Goal: Obtain resource: Download file/media

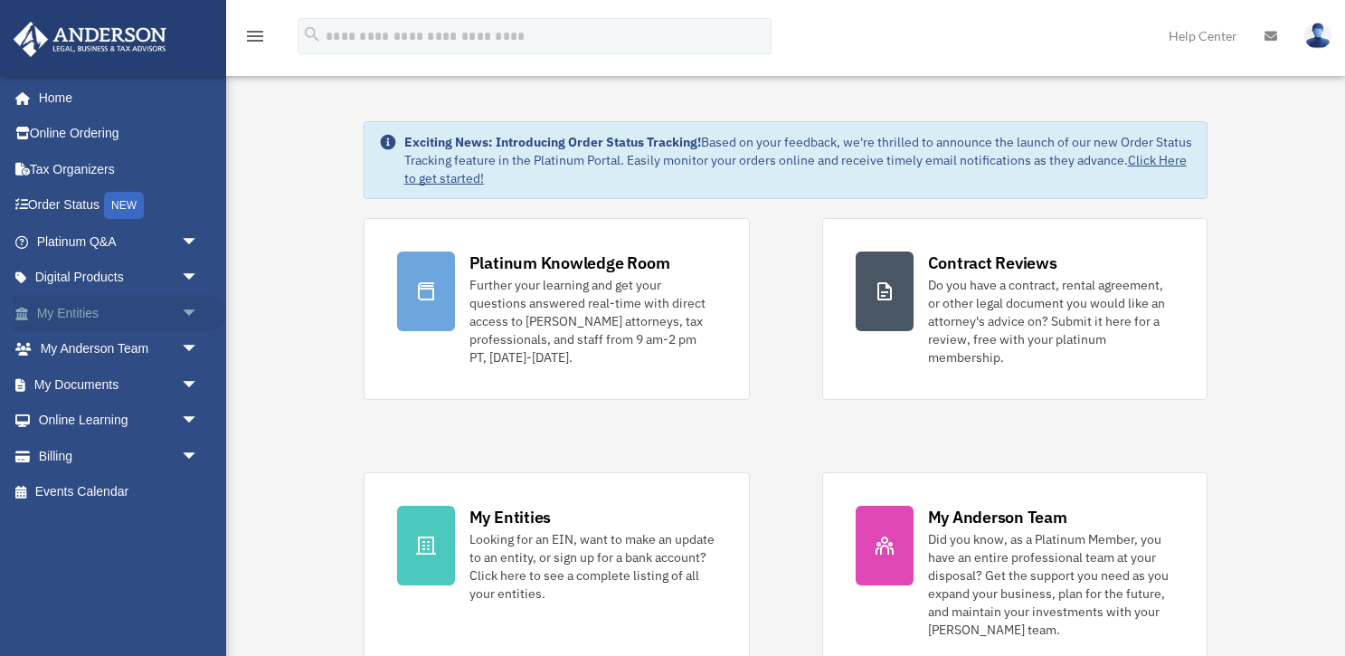
click at [88, 308] on link "My Entities arrow_drop_down" at bounding box center [119, 313] width 213 height 36
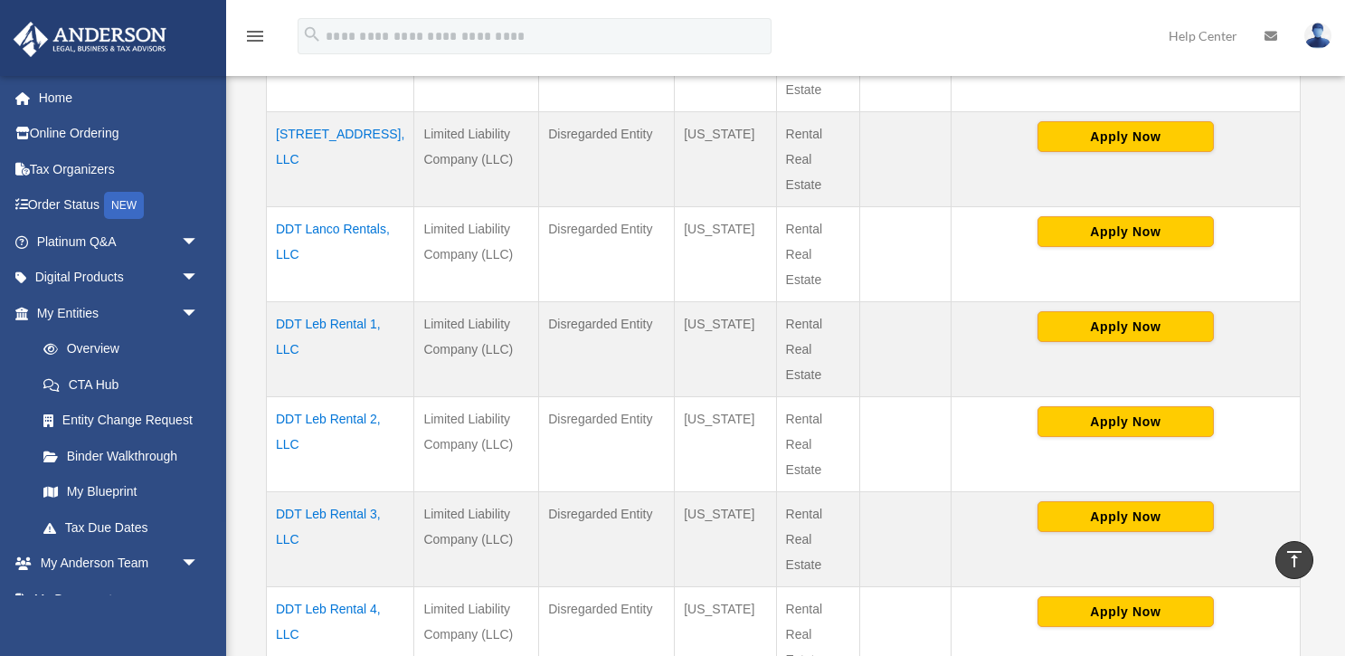
scroll to position [633, 0]
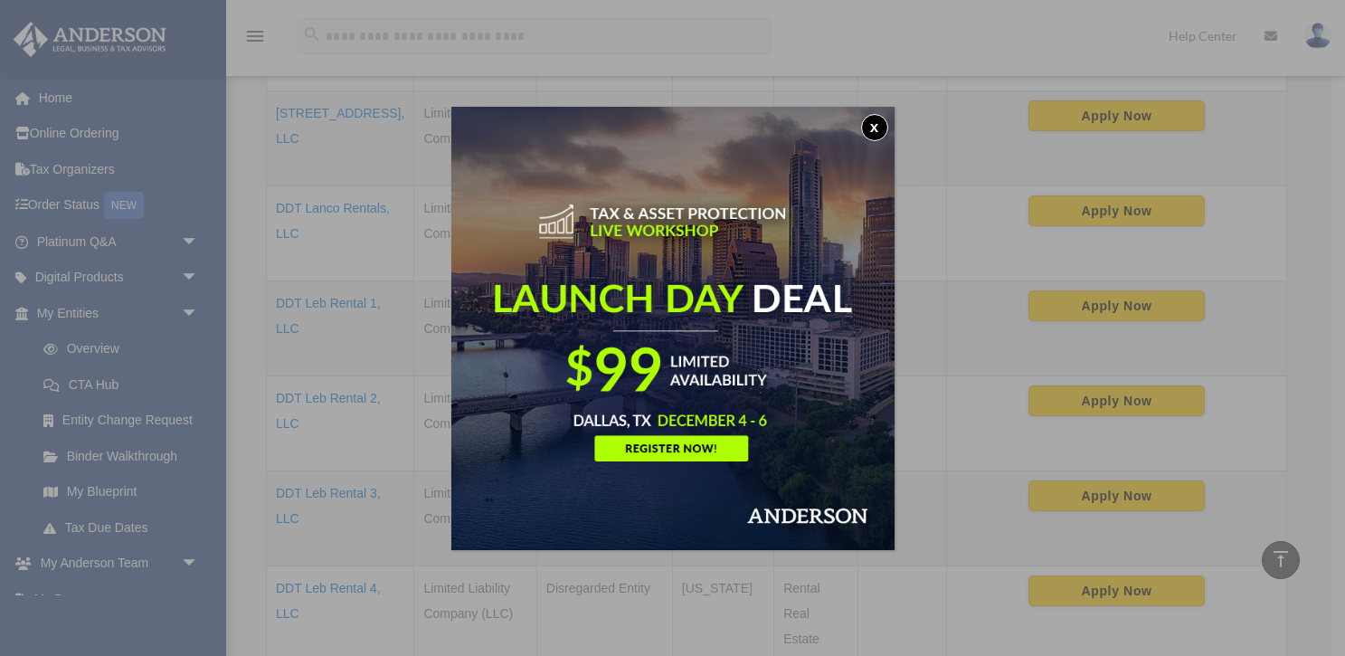
click at [876, 124] on button "x" at bounding box center [874, 127] width 27 height 27
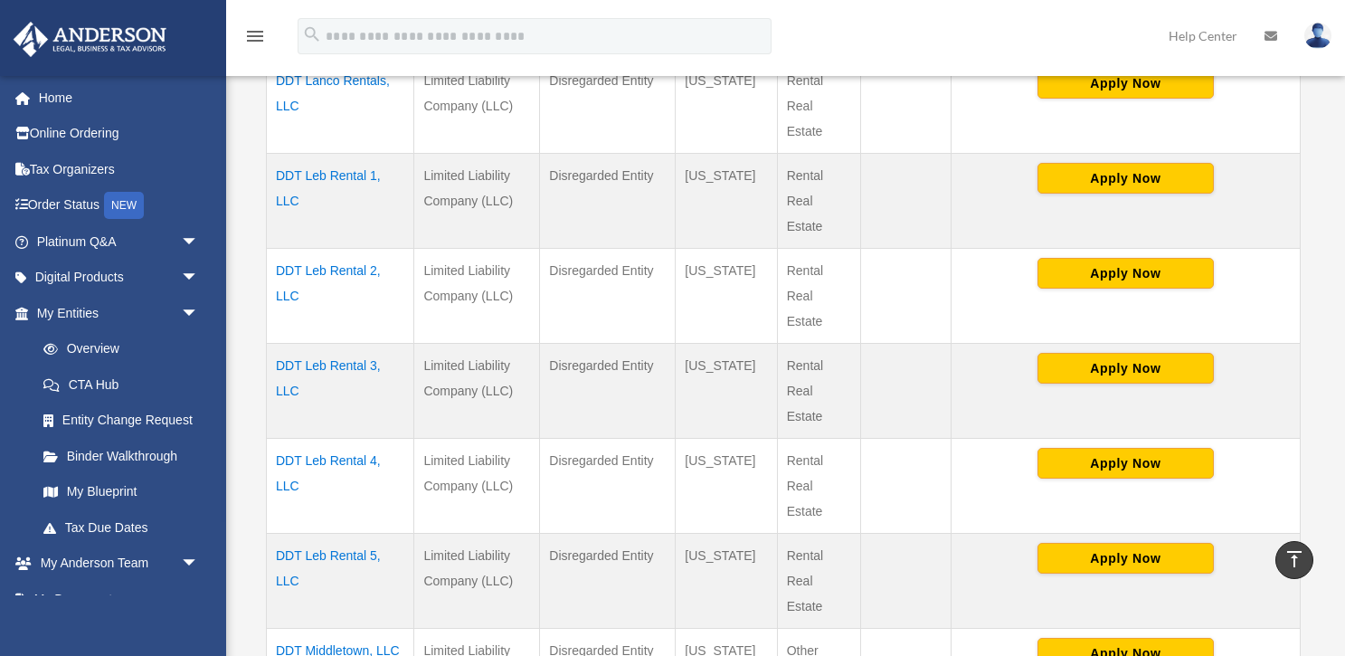
scroll to position [814, 0]
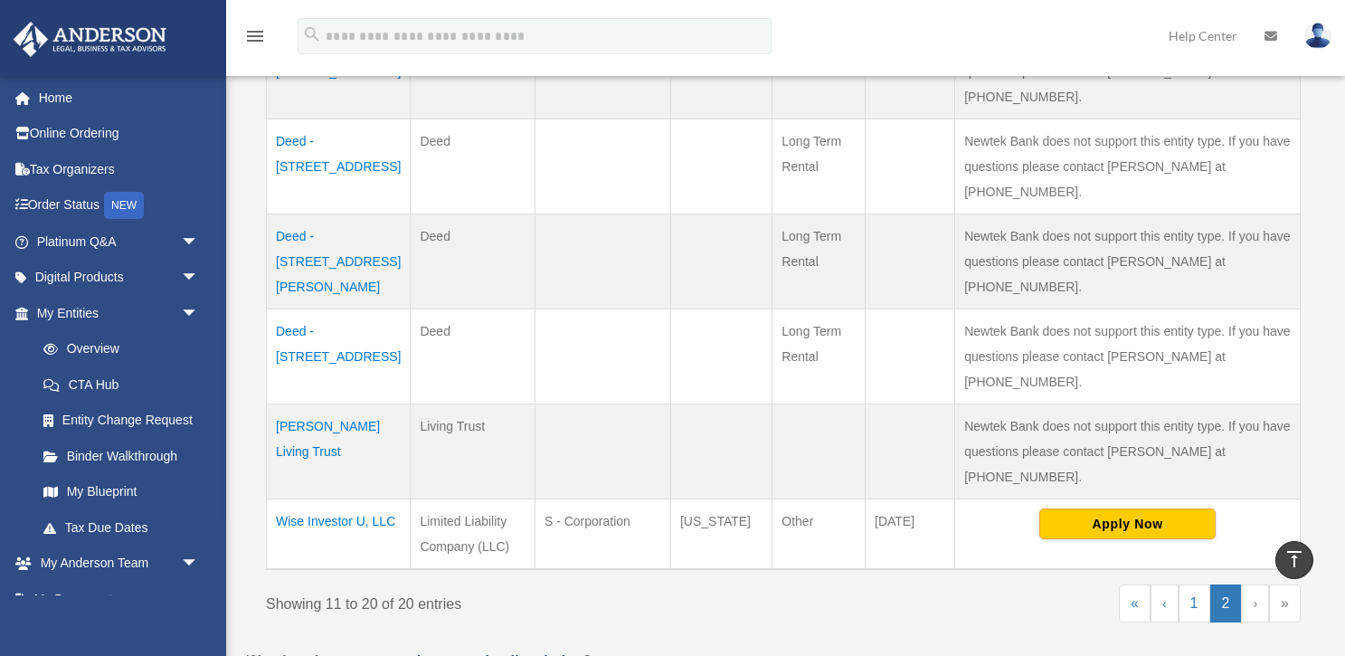
click at [318, 404] on td "Donnachie-Williams Living Trust" at bounding box center [339, 451] width 144 height 95
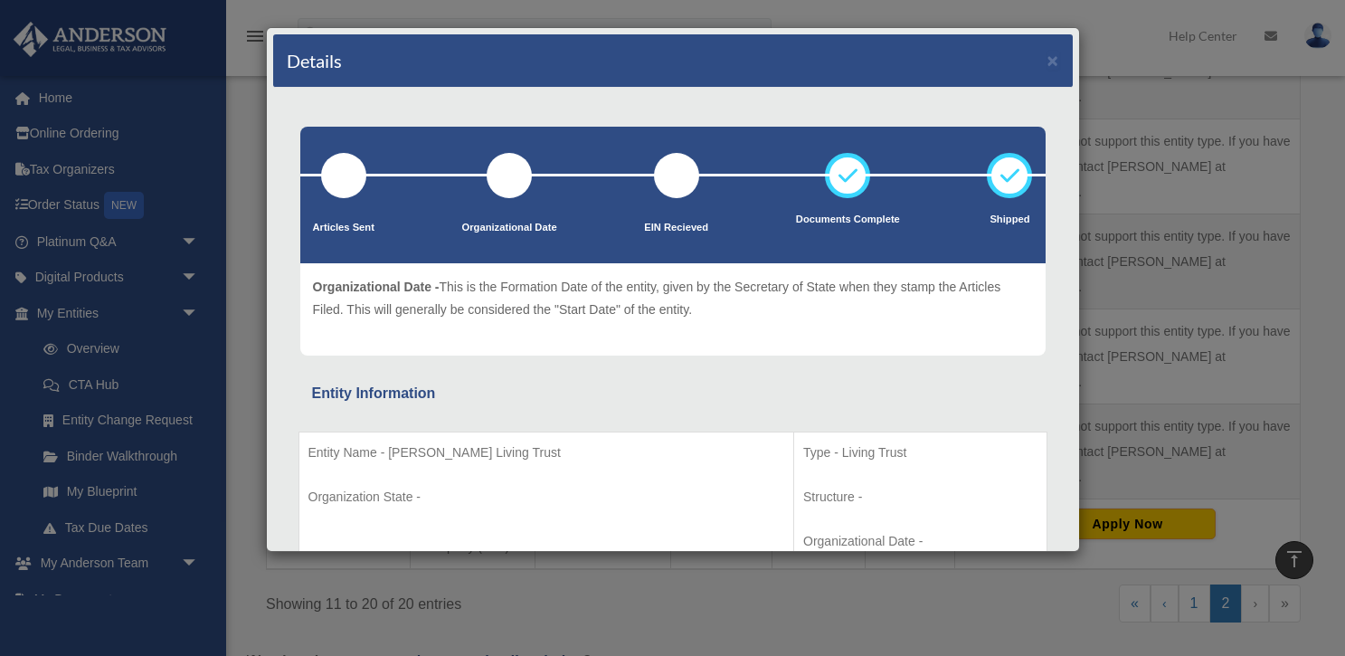
scroll to position [0, 0]
click at [1054, 60] on button "×" at bounding box center [1053, 60] width 12 height 19
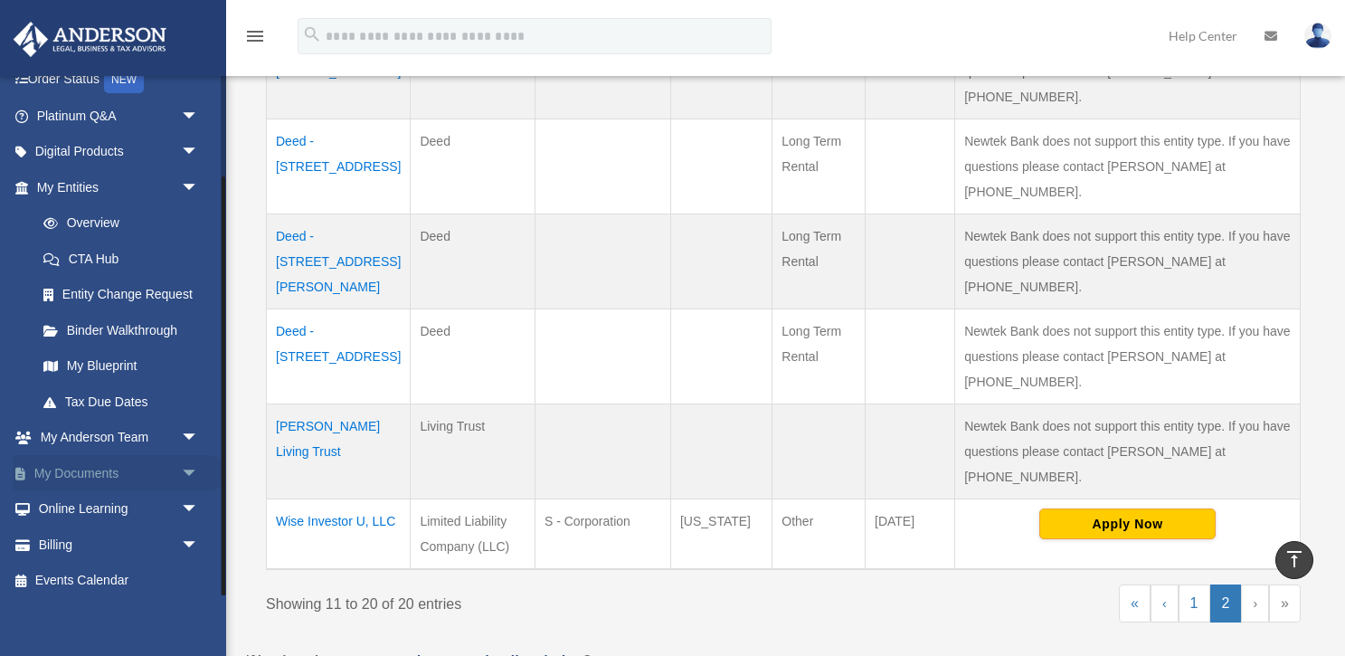
scroll to position [125, 0]
click at [78, 467] on link "My Documents arrow_drop_down" at bounding box center [119, 474] width 213 height 36
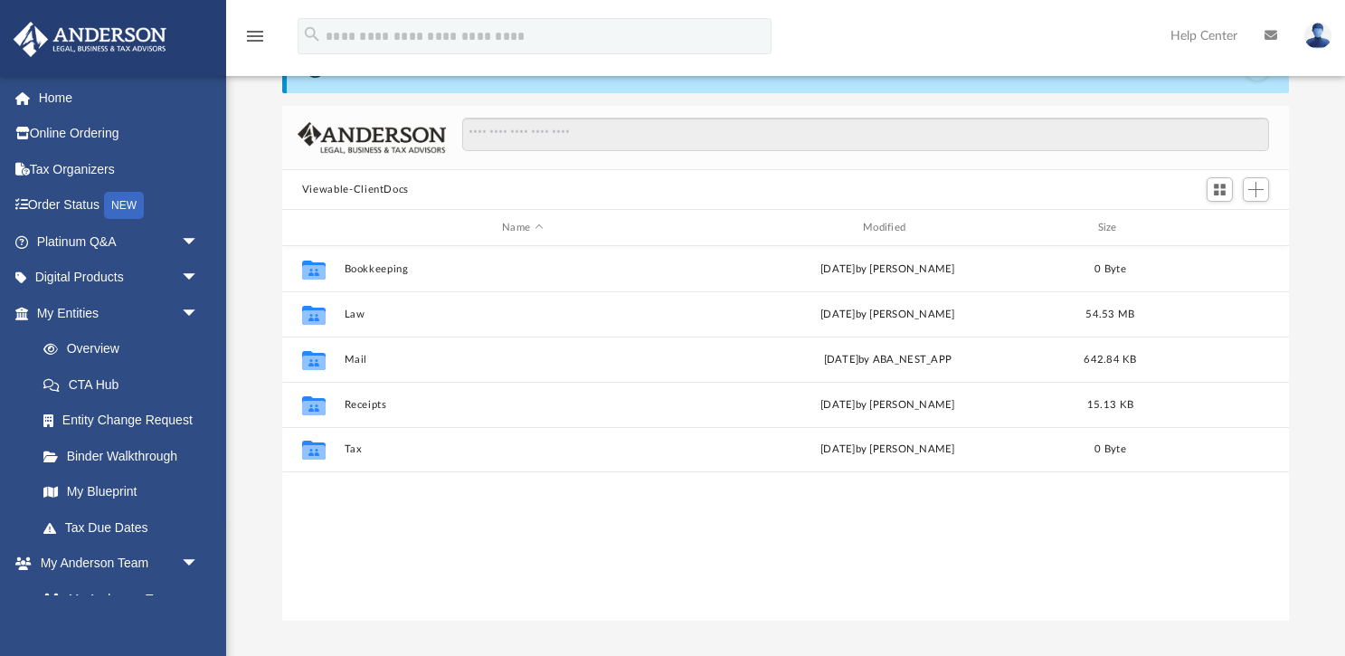
scroll to position [90, 0]
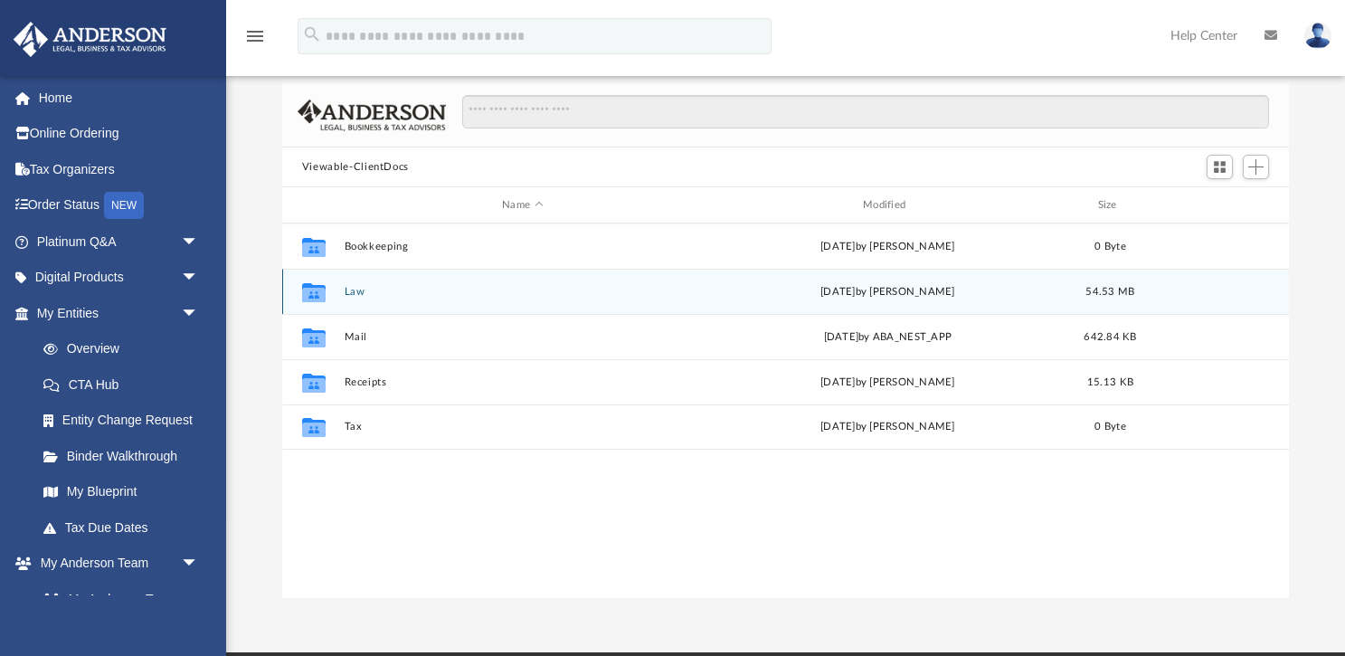
click at [318, 291] on icon "grid" at bounding box center [314, 294] width 24 height 14
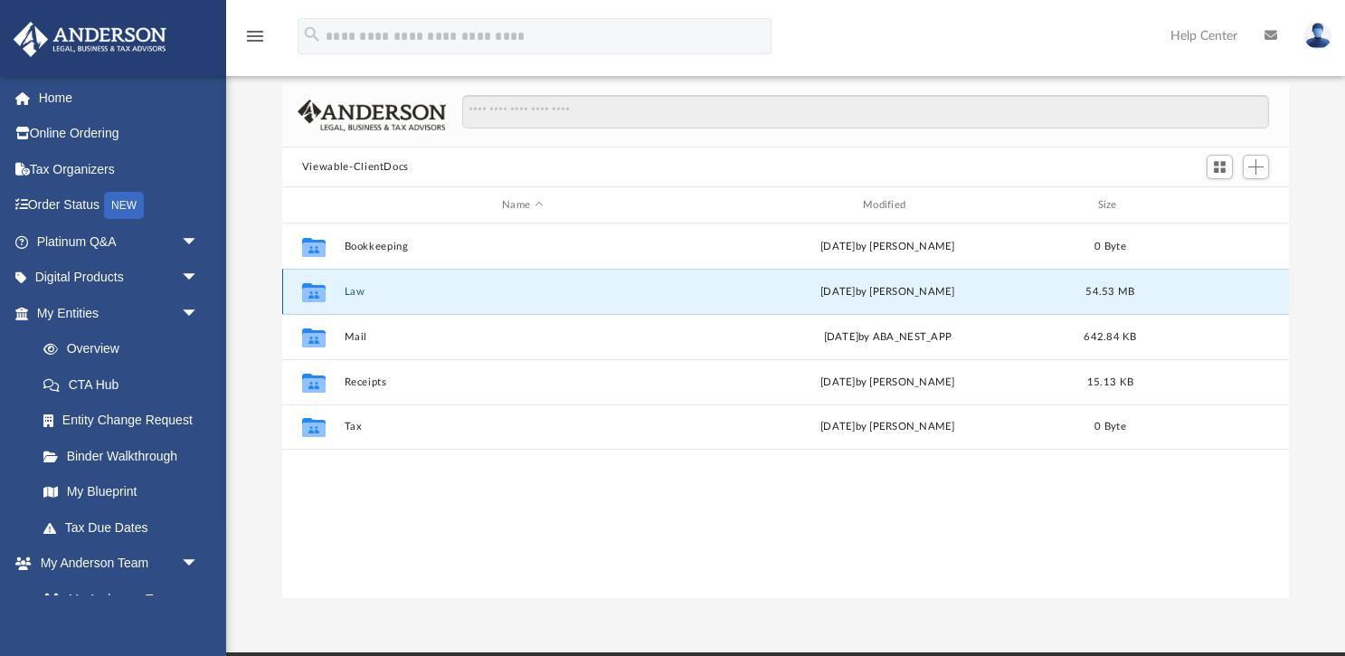
click at [355, 289] on button "Law" at bounding box center [522, 292] width 357 height 12
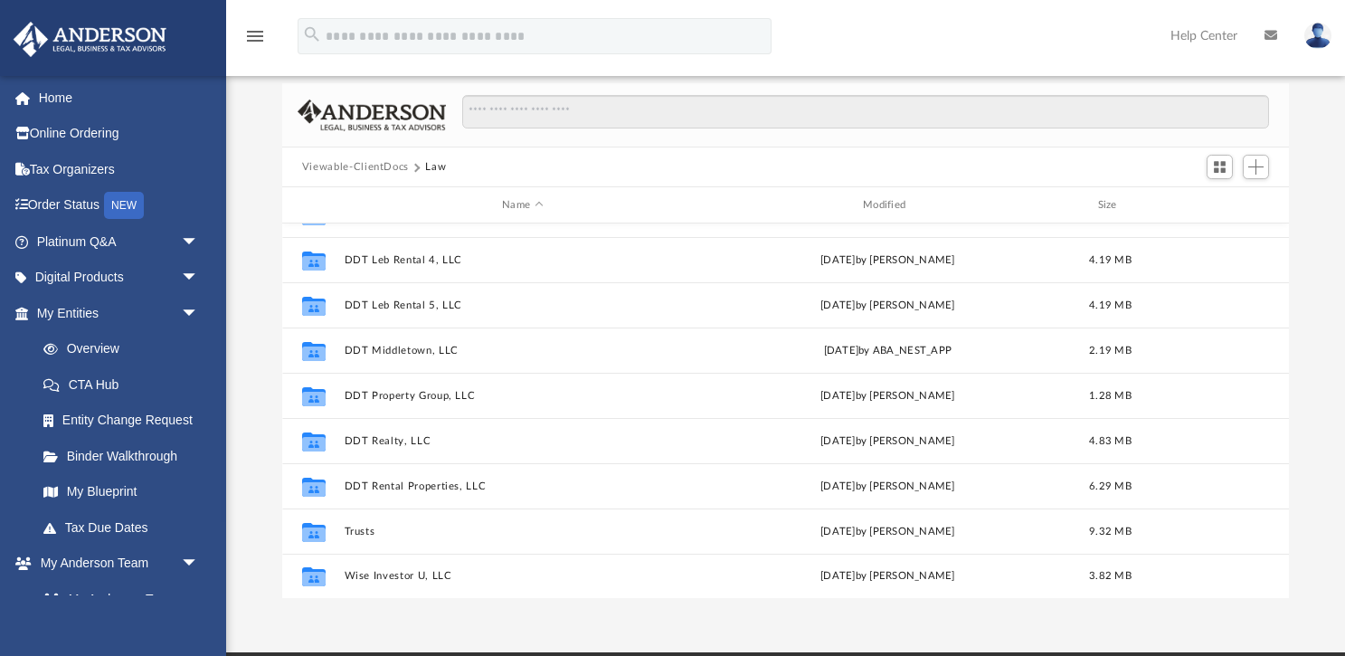
scroll to position [303, 0]
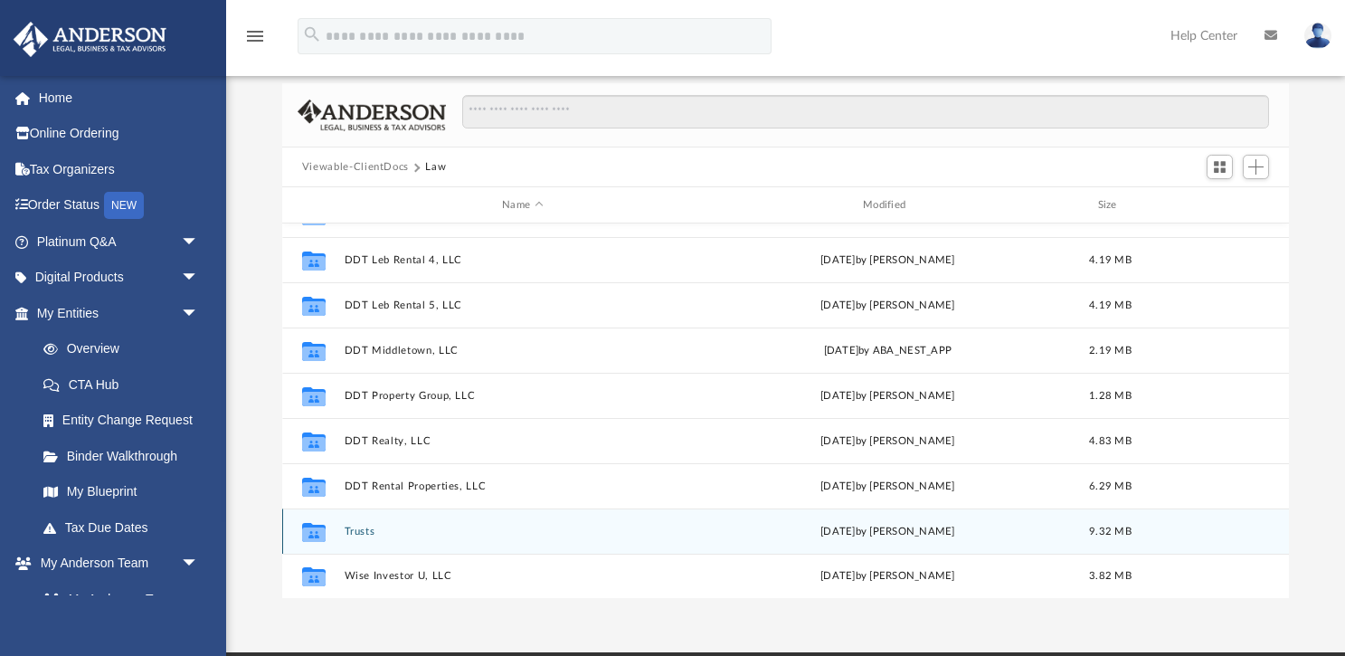
click at [356, 534] on button "Trusts" at bounding box center [522, 531] width 357 height 12
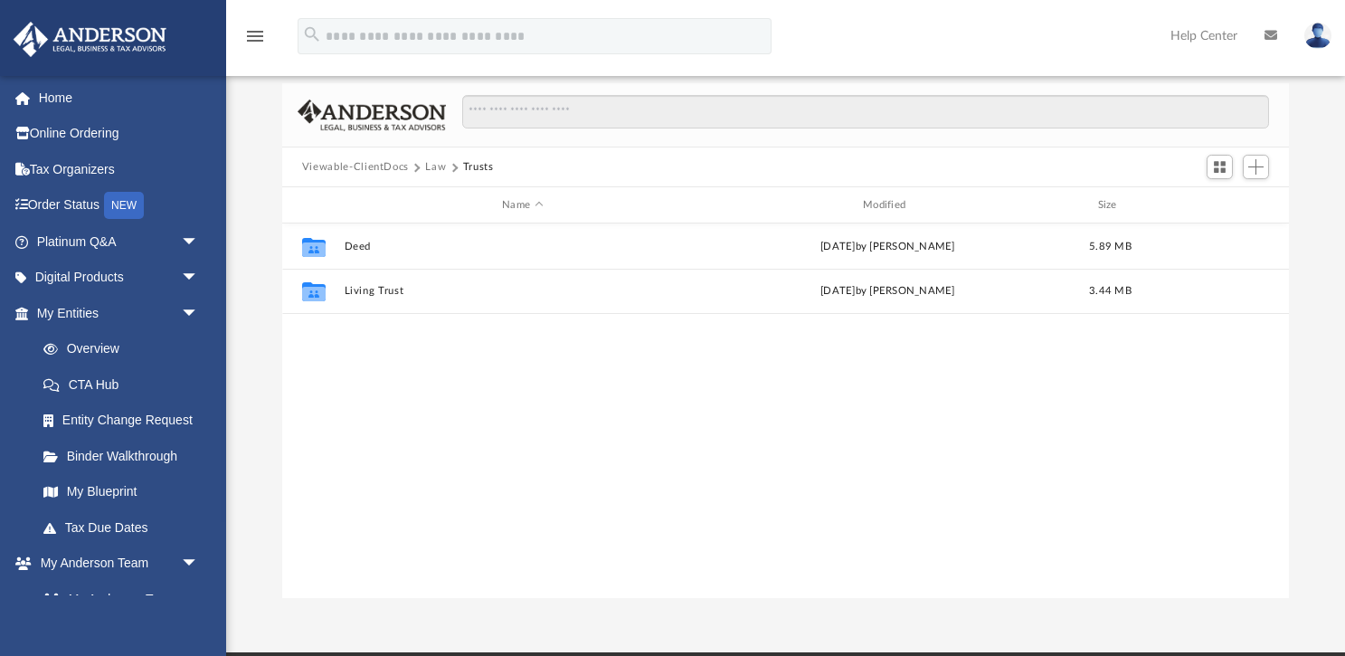
scroll to position [0, 0]
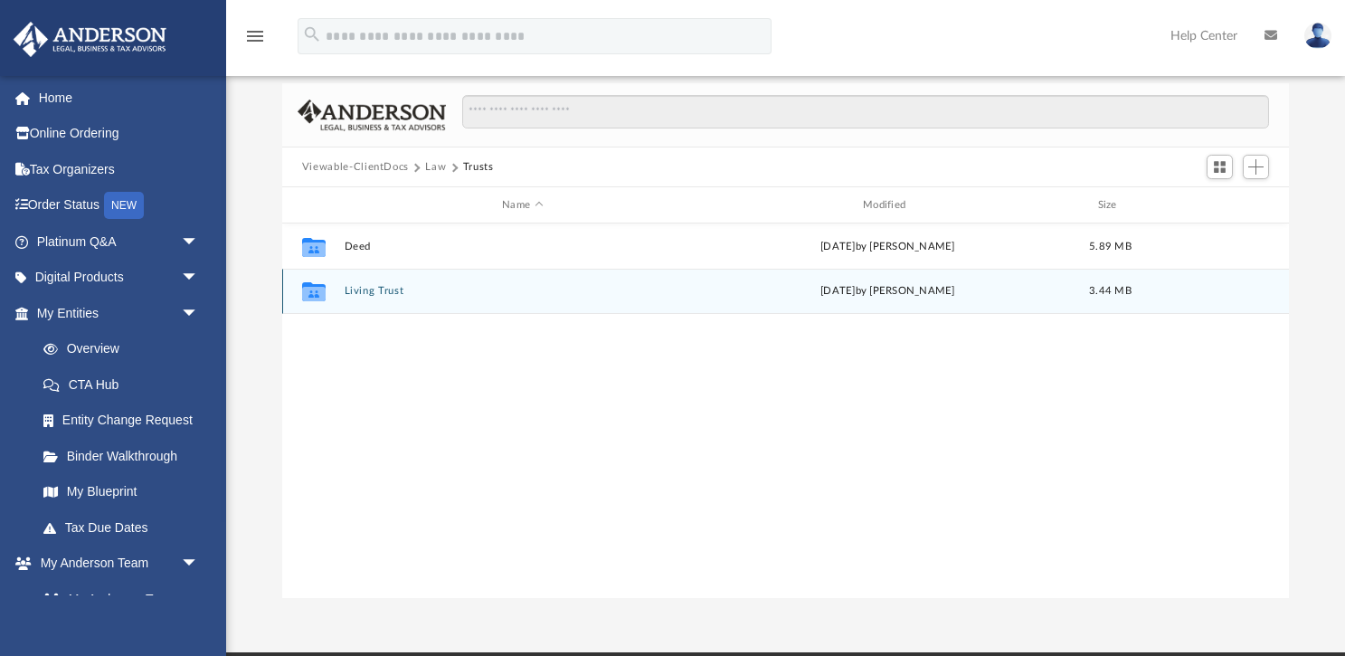
click at [360, 290] on button "Living Trust" at bounding box center [522, 291] width 357 height 12
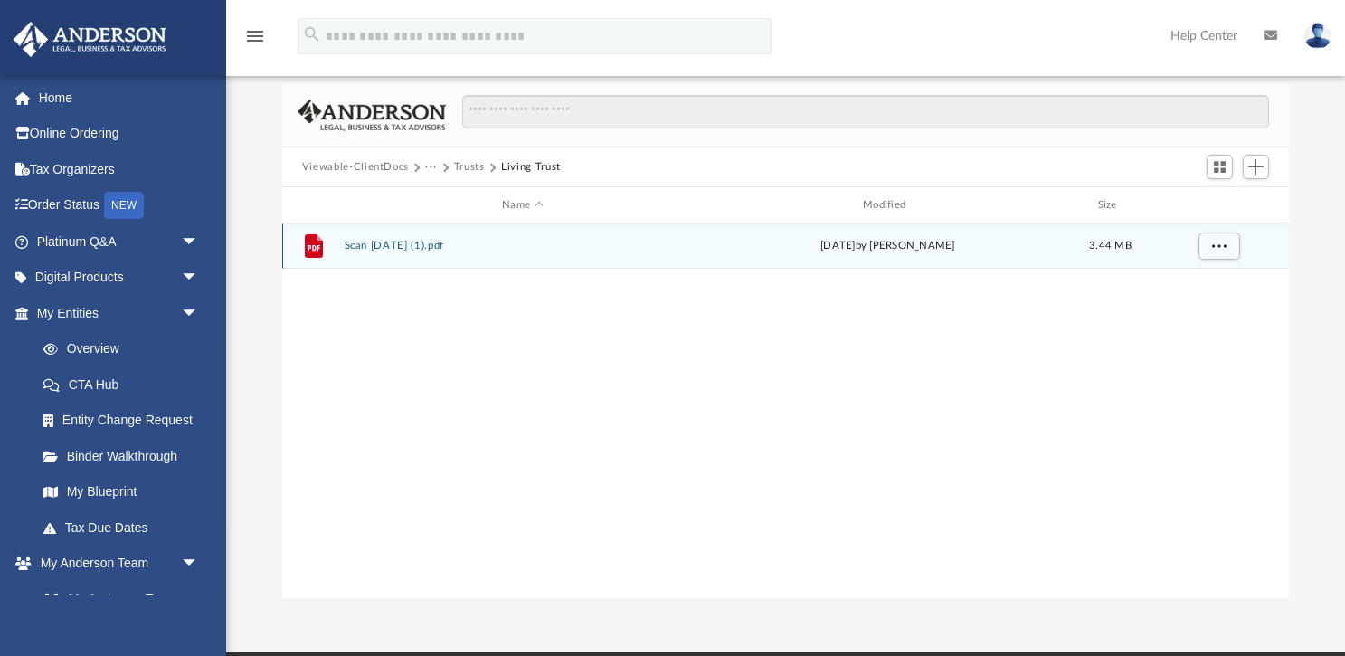
click at [380, 251] on div "File Scan [DATE] (1).pdf [DATE] by [PERSON_NAME] 3.44 MB" at bounding box center [785, 245] width 1007 height 45
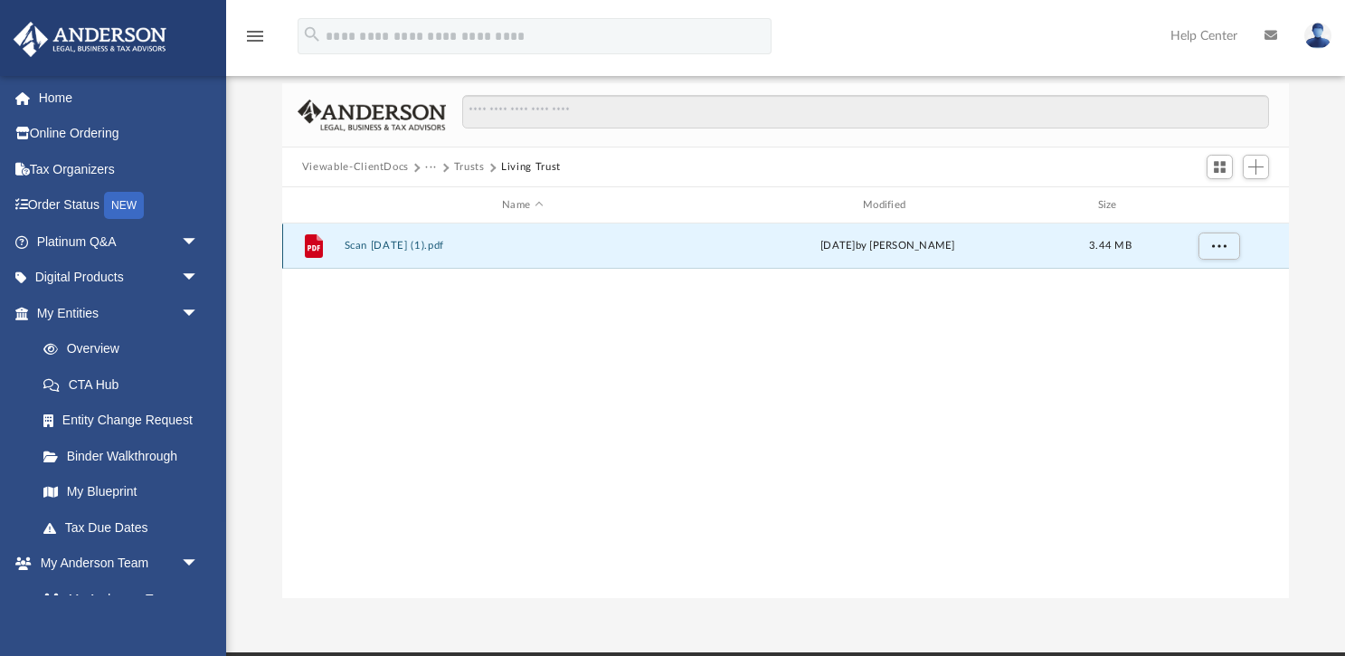
click at [388, 244] on button "Scan [DATE] (1).pdf" at bounding box center [522, 246] width 357 height 12
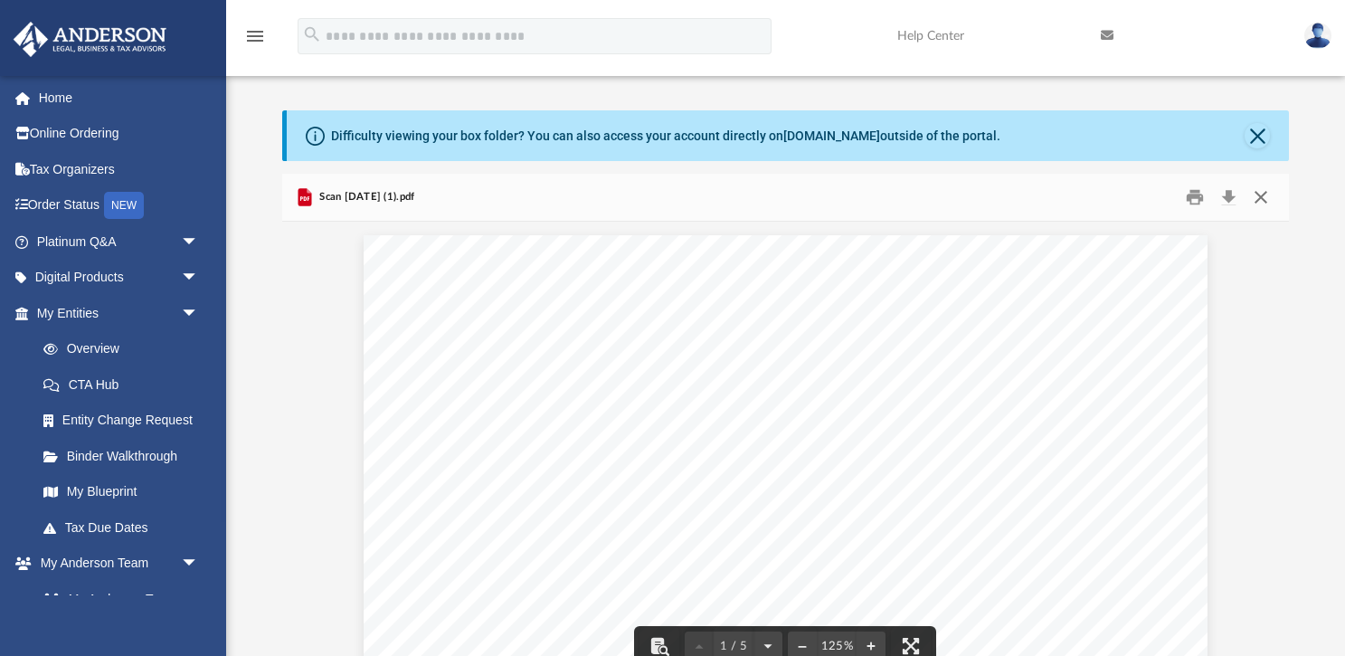
click at [1259, 196] on button "Close" at bounding box center [1261, 198] width 33 height 28
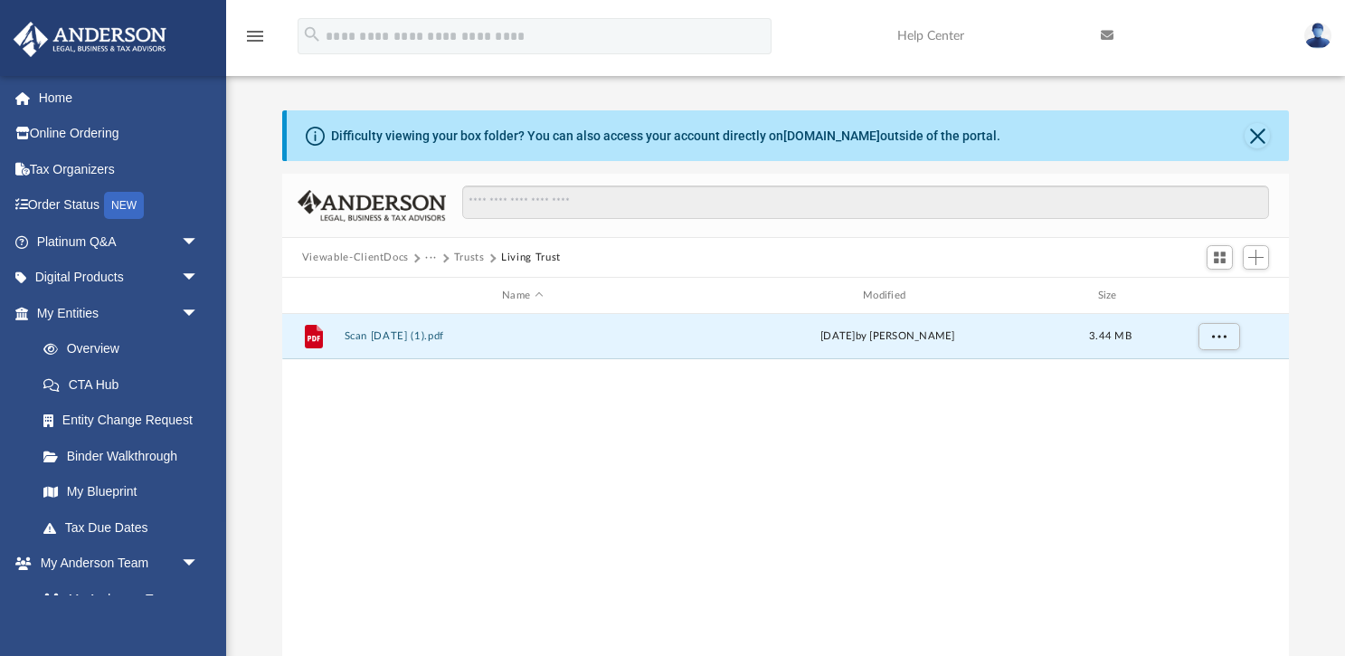
click at [481, 258] on button "Trusts" at bounding box center [469, 258] width 31 height 16
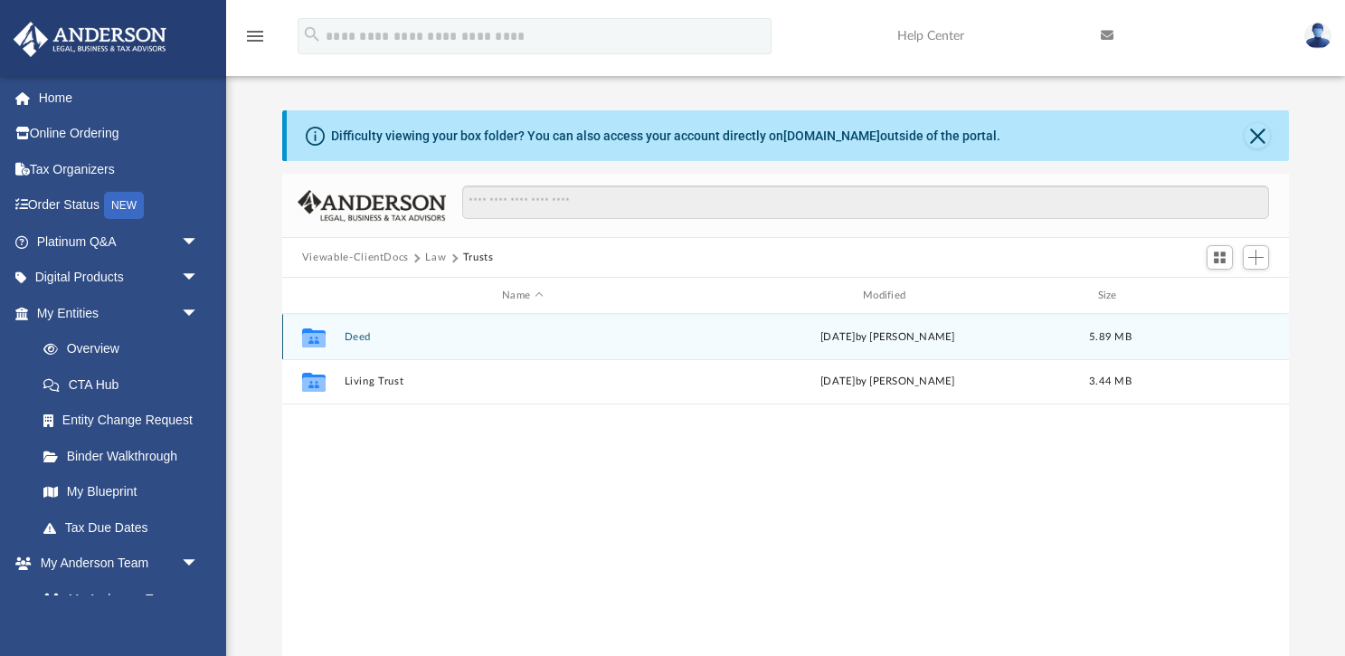
click at [350, 337] on button "Deed" at bounding box center [522, 337] width 357 height 12
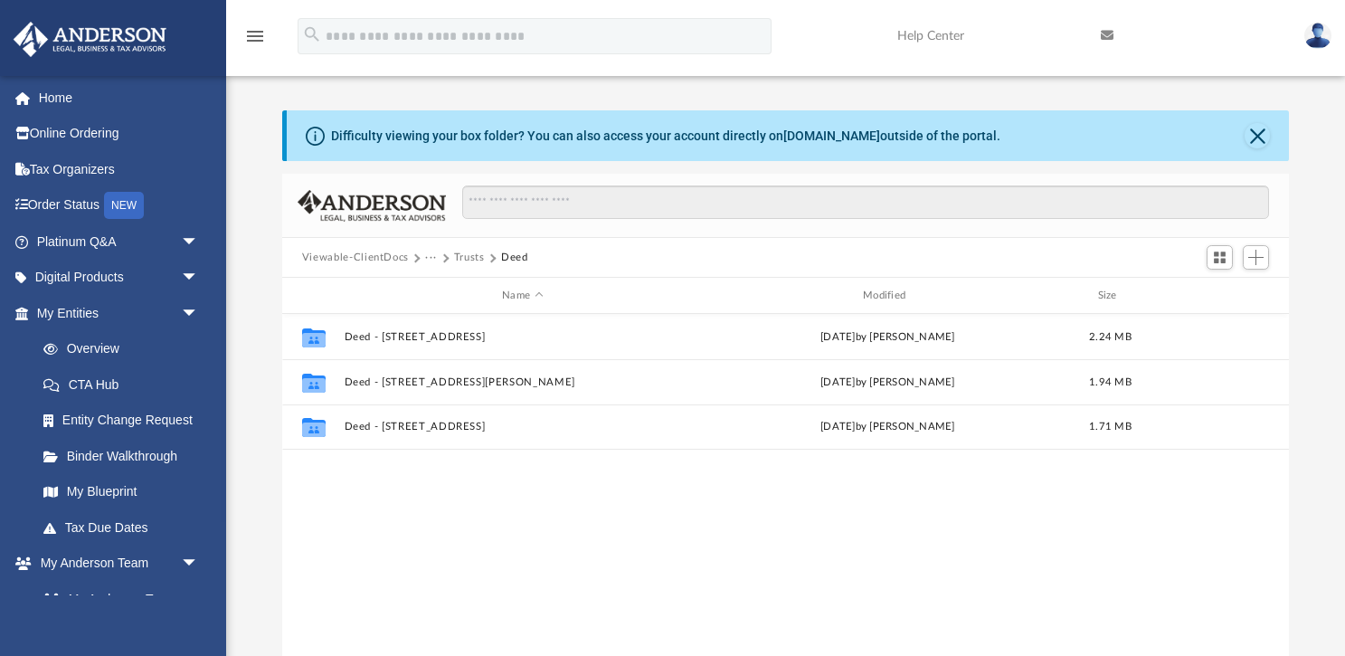
click at [467, 257] on button "Trusts" at bounding box center [469, 258] width 31 height 16
click at [369, 257] on button "Viewable-ClientDocs" at bounding box center [355, 258] width 107 height 16
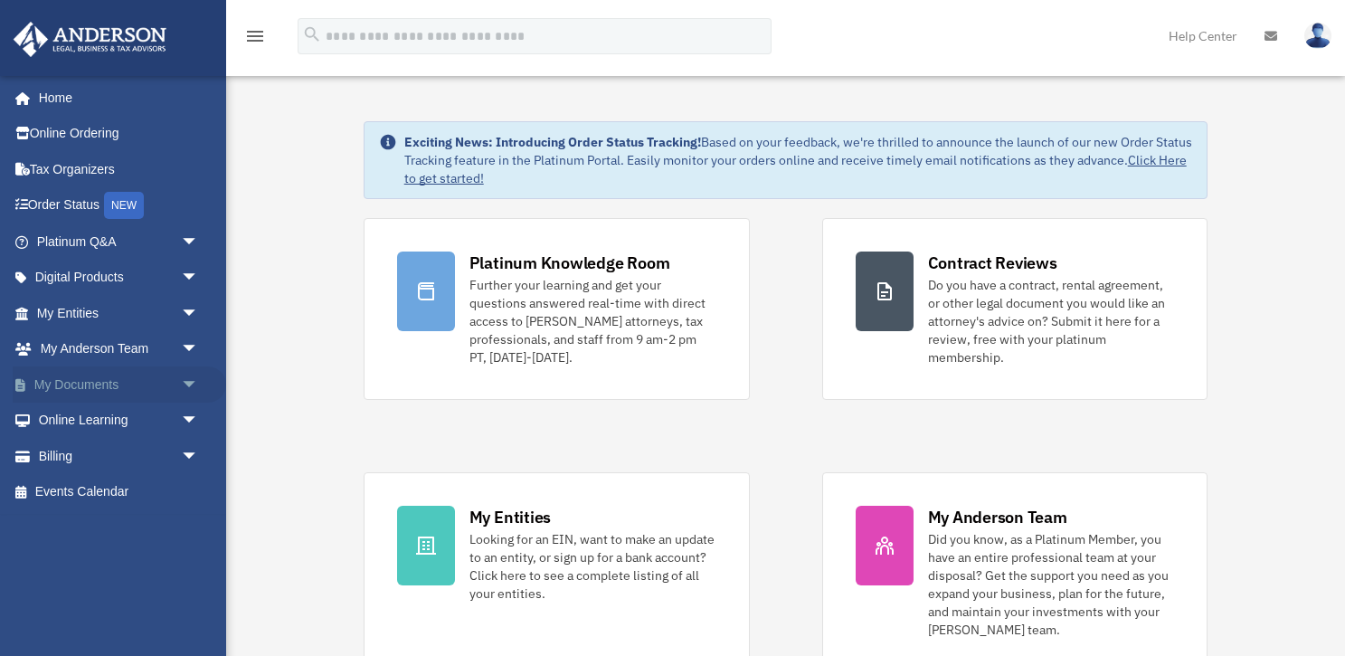
click at [74, 381] on link "My Documents arrow_drop_down" at bounding box center [119, 384] width 213 height 36
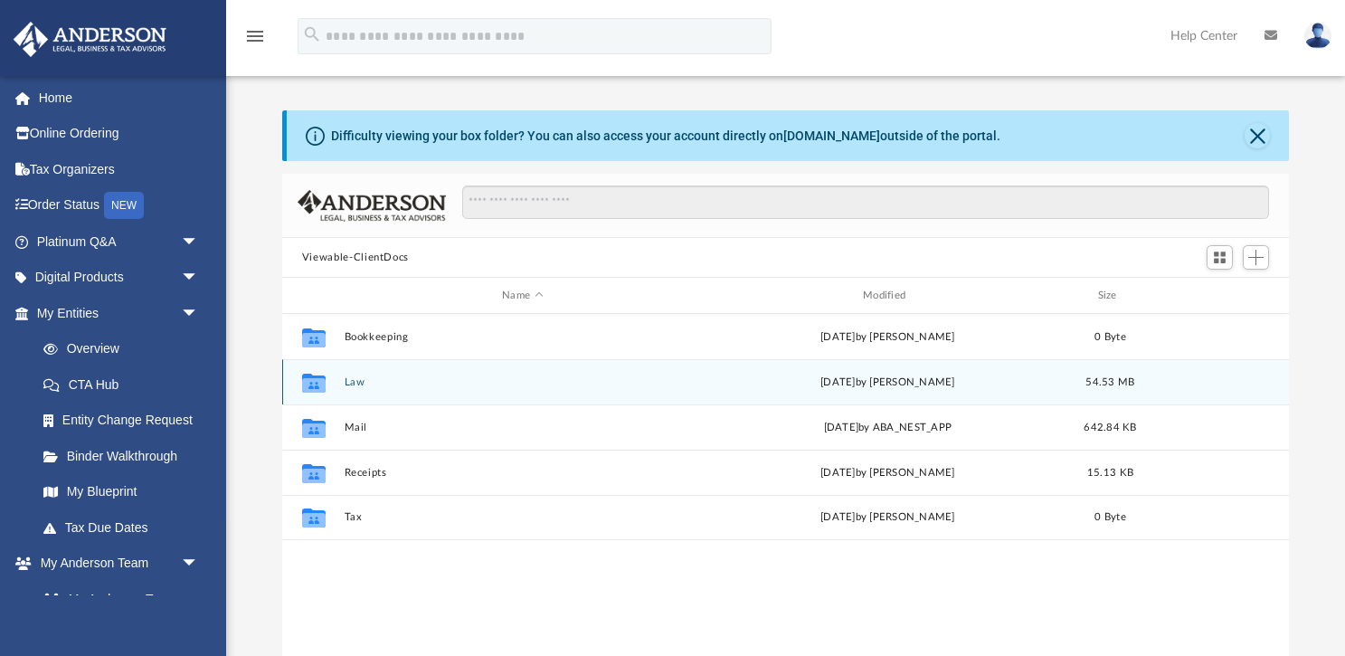
scroll to position [412, 1008]
click at [316, 382] on icon "grid" at bounding box center [314, 382] width 24 height 19
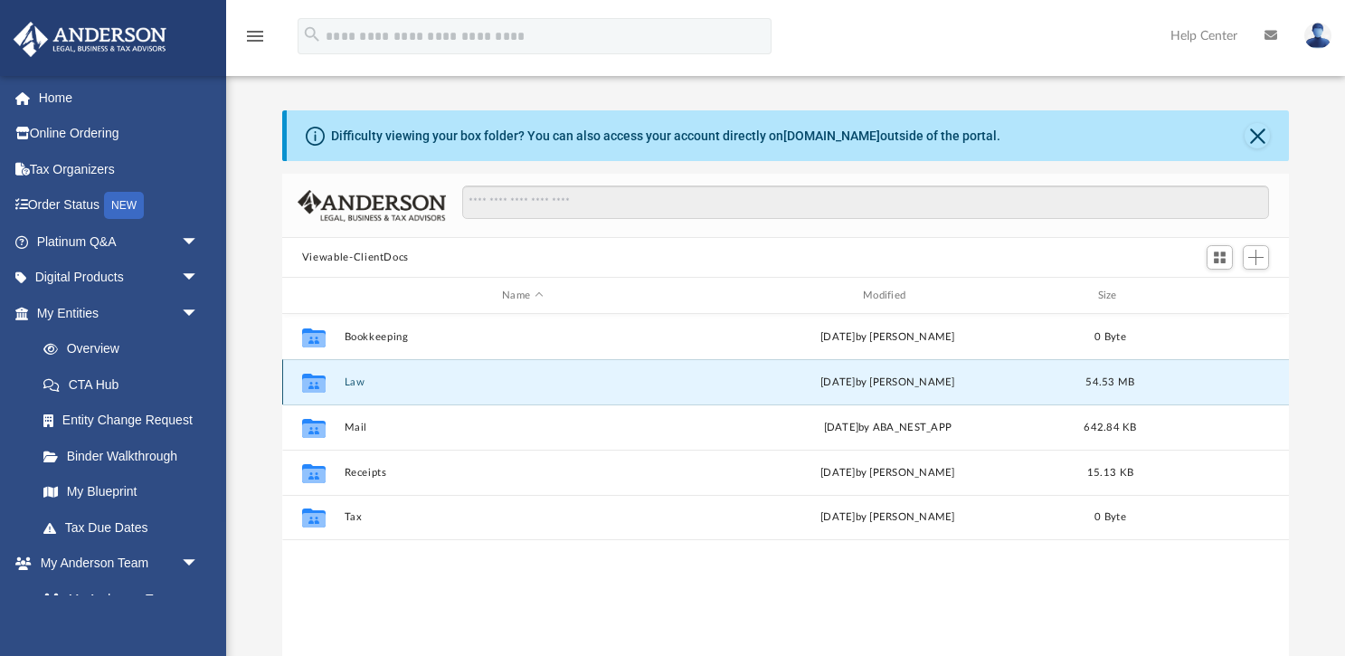
click at [316, 382] on icon "grid" at bounding box center [314, 382] width 24 height 19
click at [361, 383] on button "Law" at bounding box center [522, 382] width 357 height 12
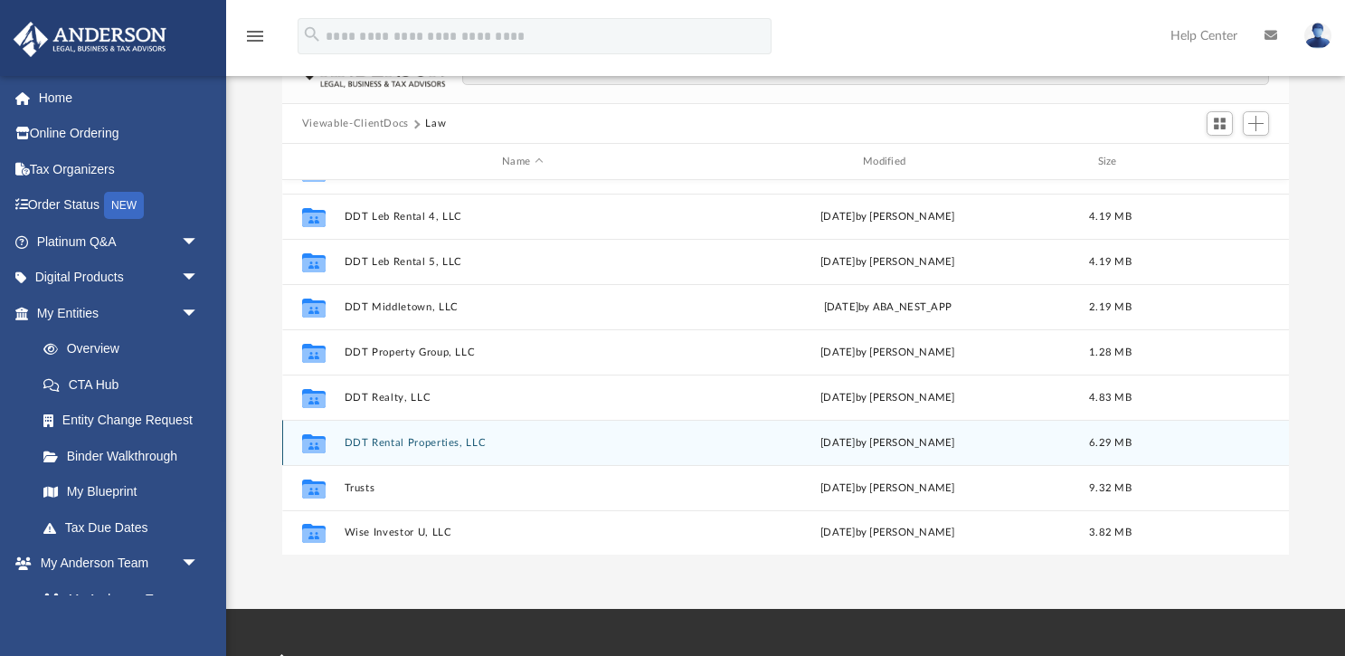
scroll to position [142, 0]
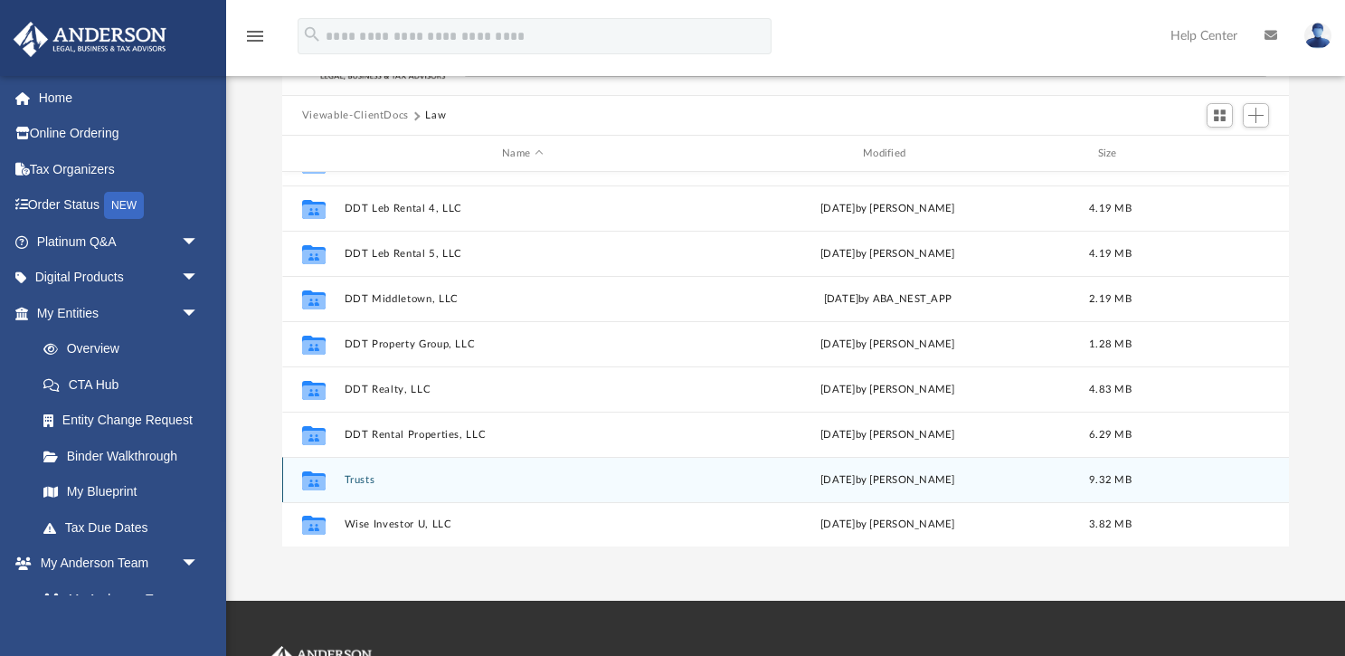
click at [364, 478] on button "Trusts" at bounding box center [522, 480] width 357 height 12
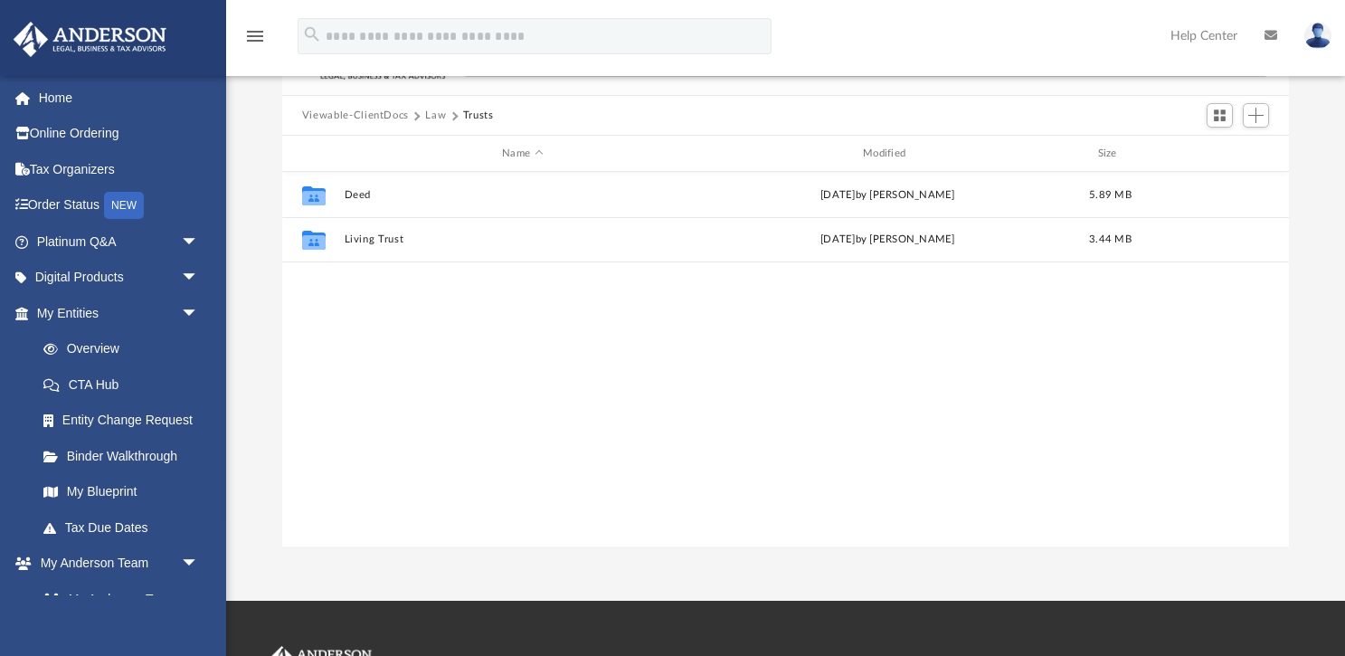
scroll to position [0, 0]
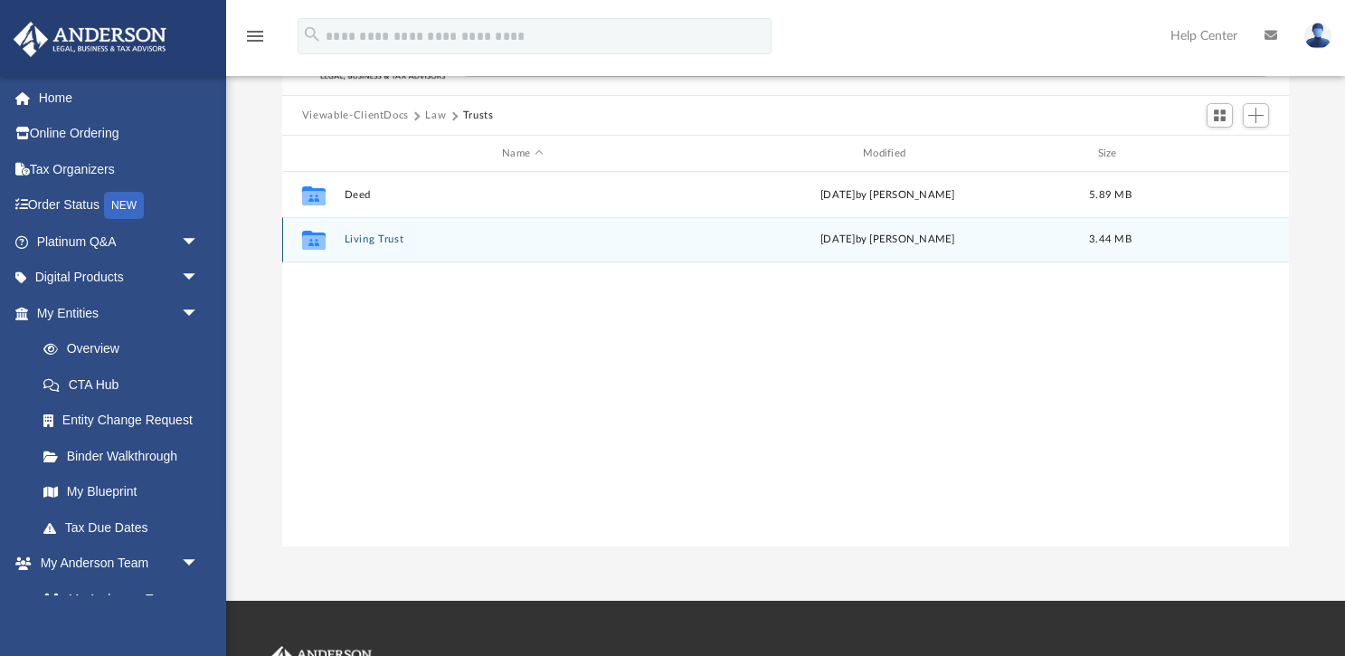
click at [388, 242] on button "Living Trust" at bounding box center [522, 239] width 357 height 12
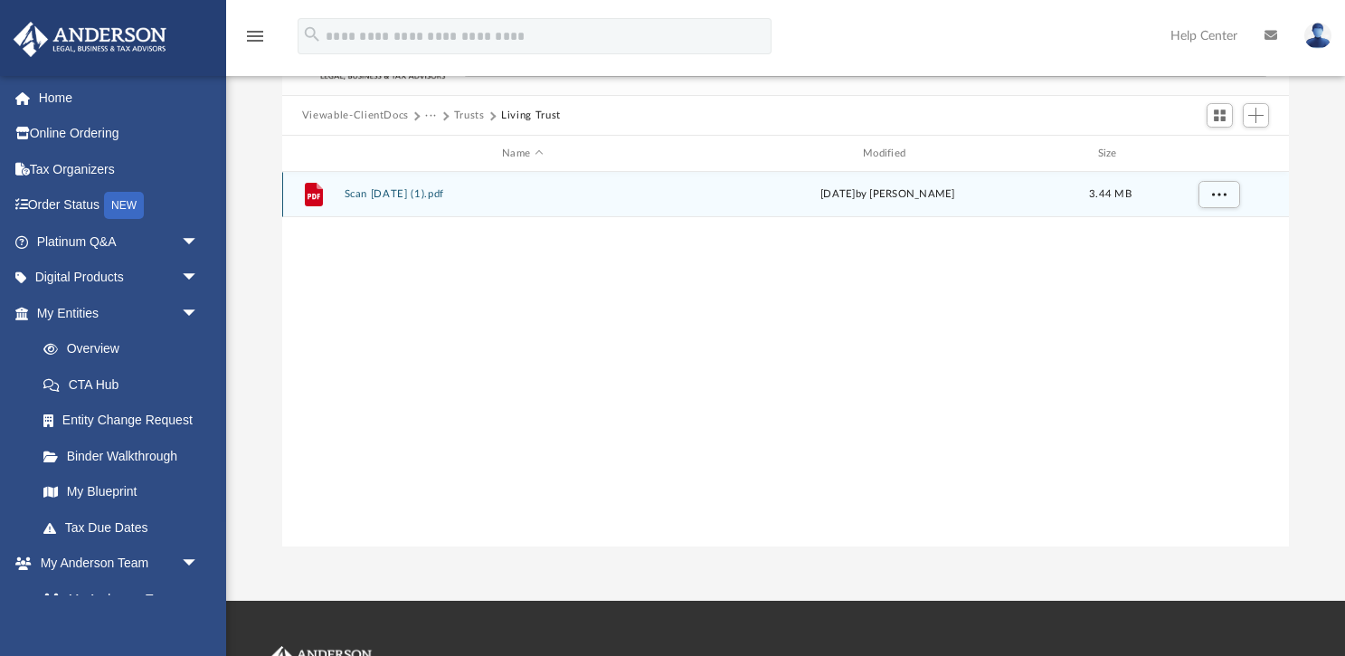
click at [412, 196] on button "Scan [DATE] (1).pdf" at bounding box center [522, 194] width 357 height 12
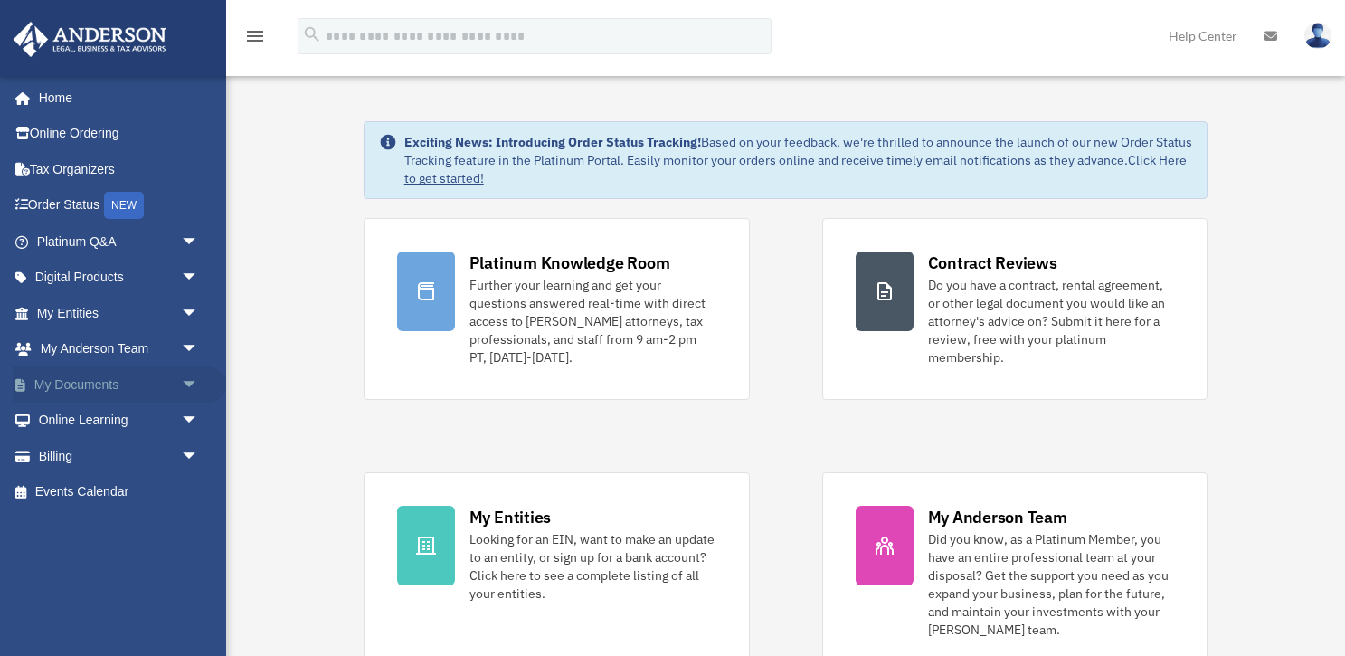
click at [62, 381] on link "My Documents arrow_drop_down" at bounding box center [119, 384] width 213 height 36
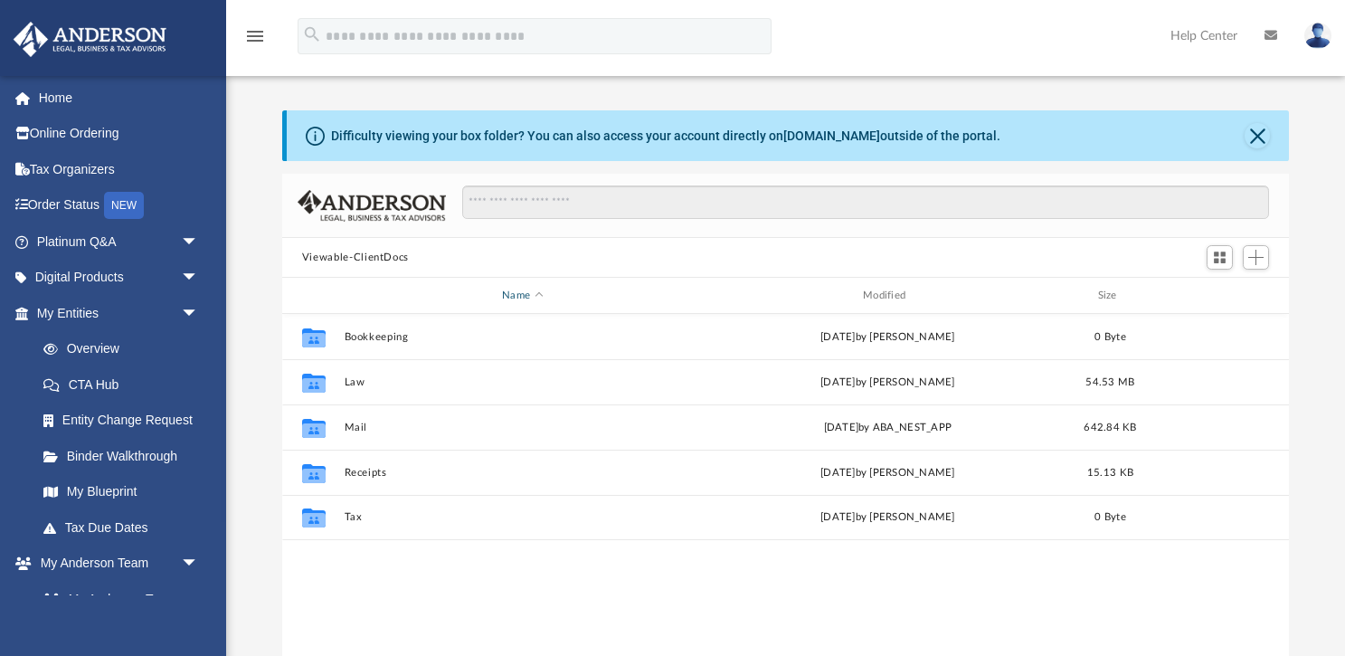
scroll to position [412, 1008]
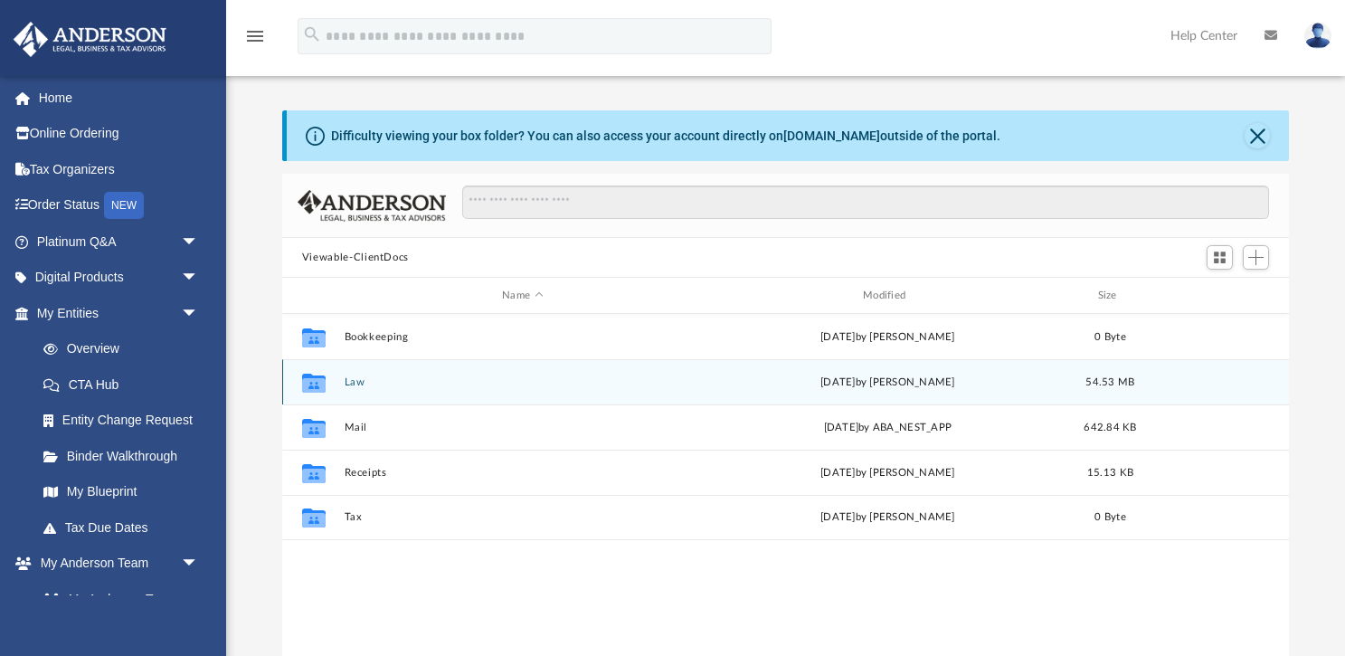
click at [353, 381] on button "Law" at bounding box center [522, 382] width 357 height 12
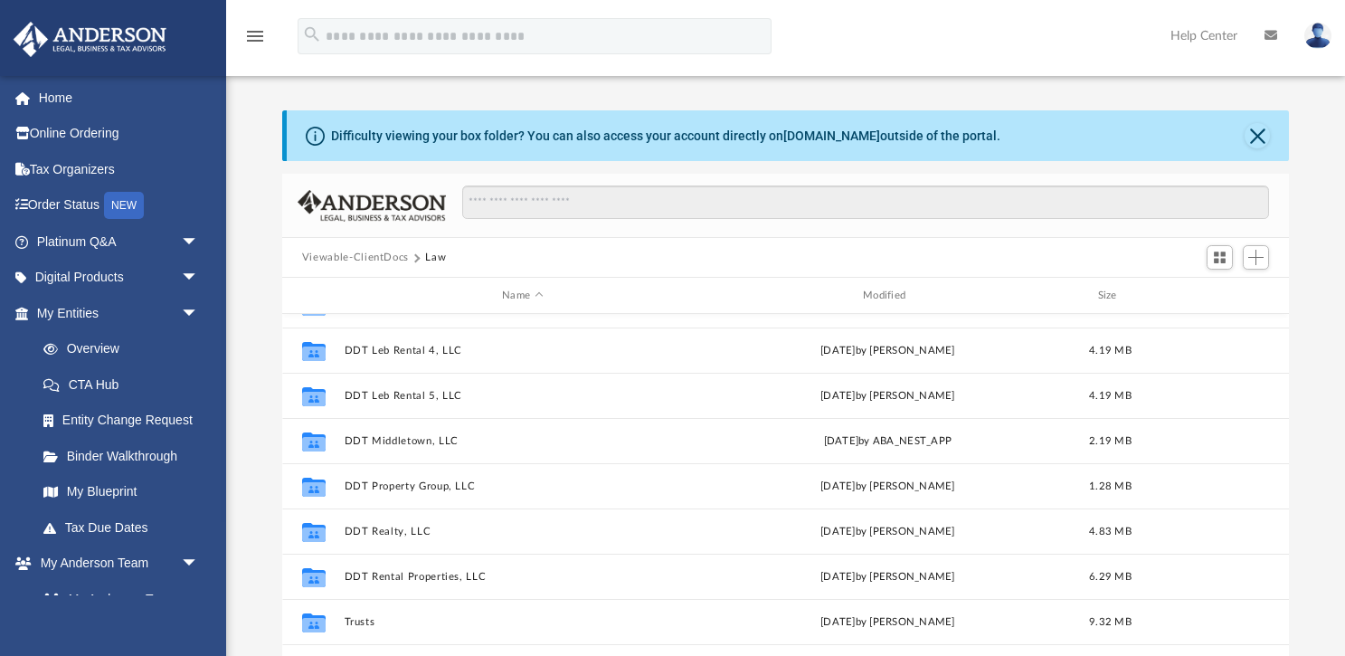
scroll to position [303, 0]
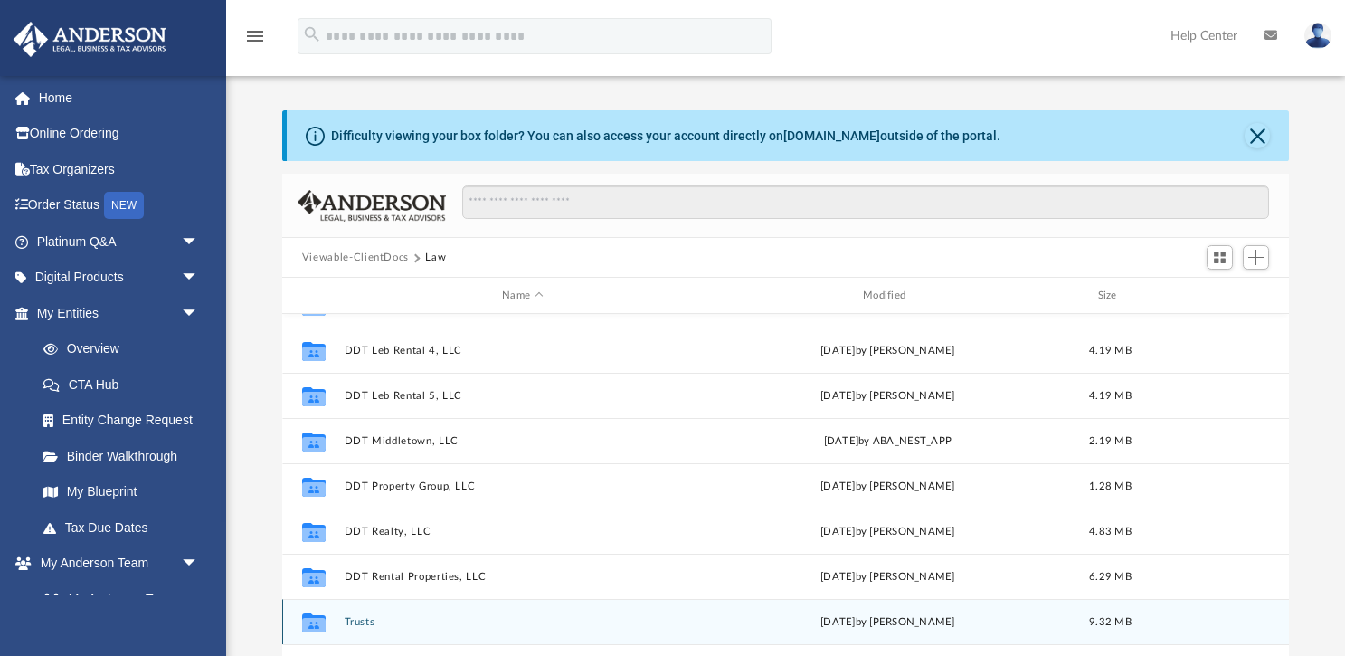
click at [359, 621] on button "Trusts" at bounding box center [522, 622] width 357 height 12
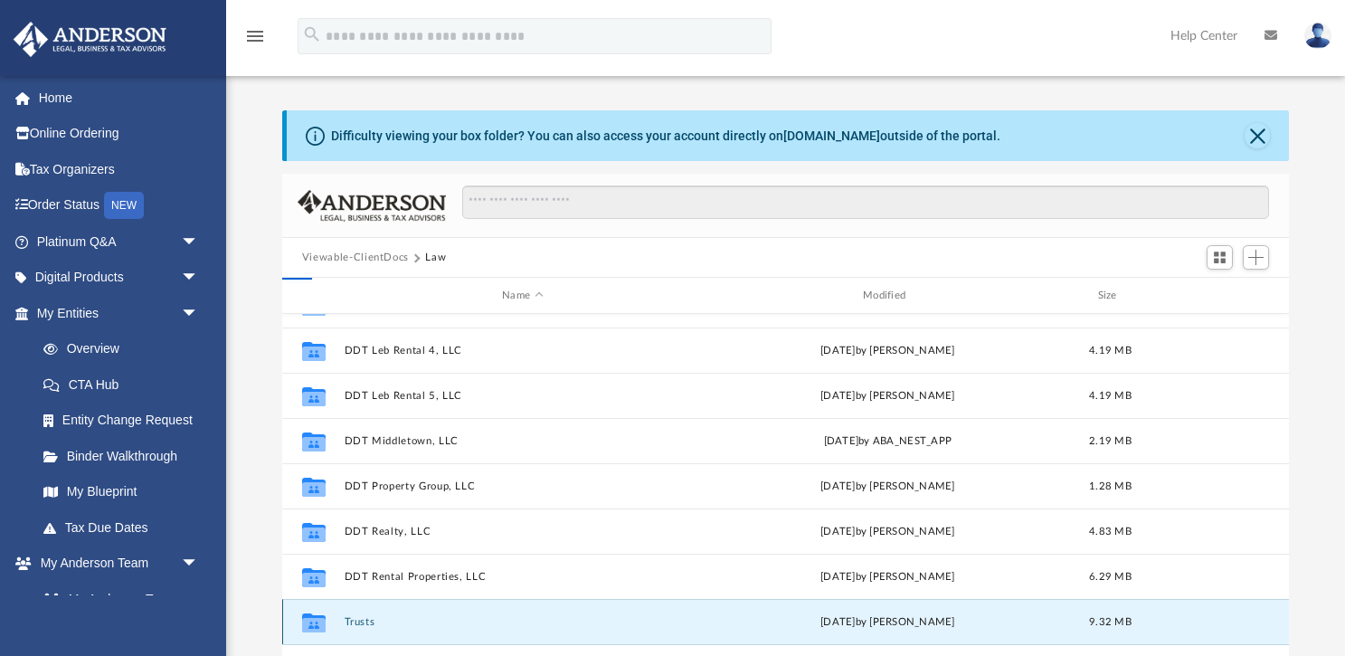
scroll to position [0, 0]
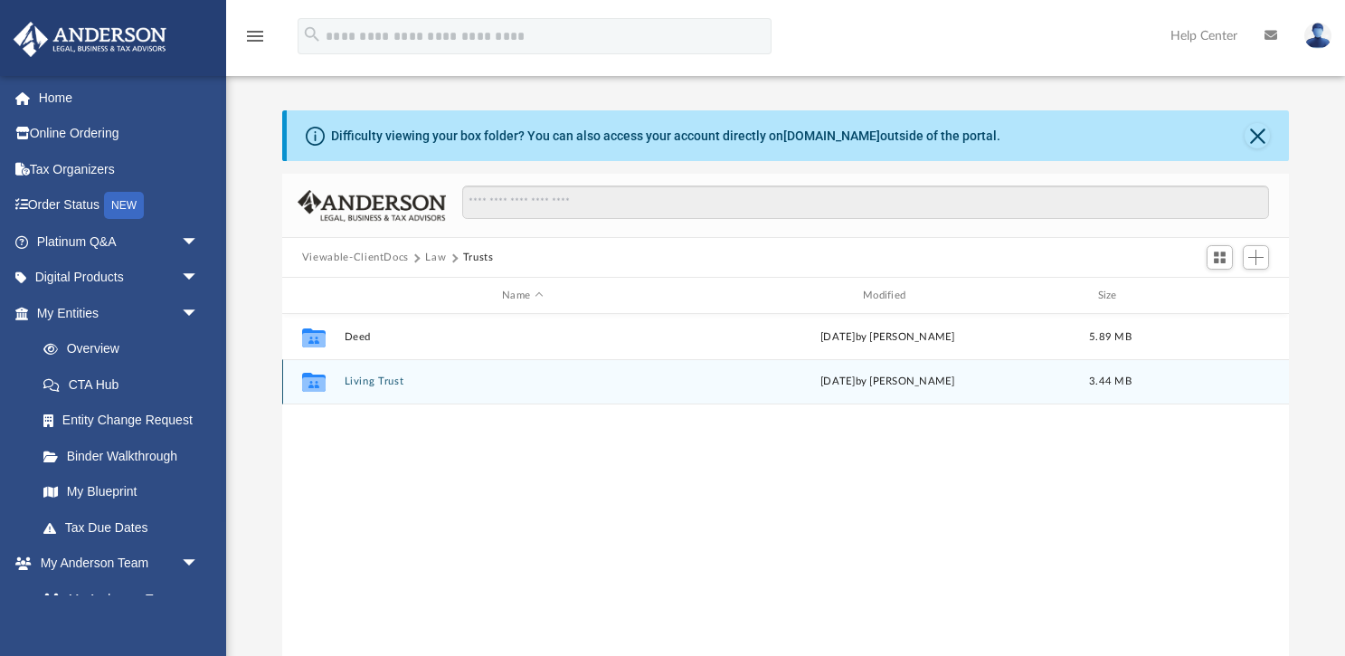
click at [361, 386] on button "Living Trust" at bounding box center [522, 381] width 357 height 12
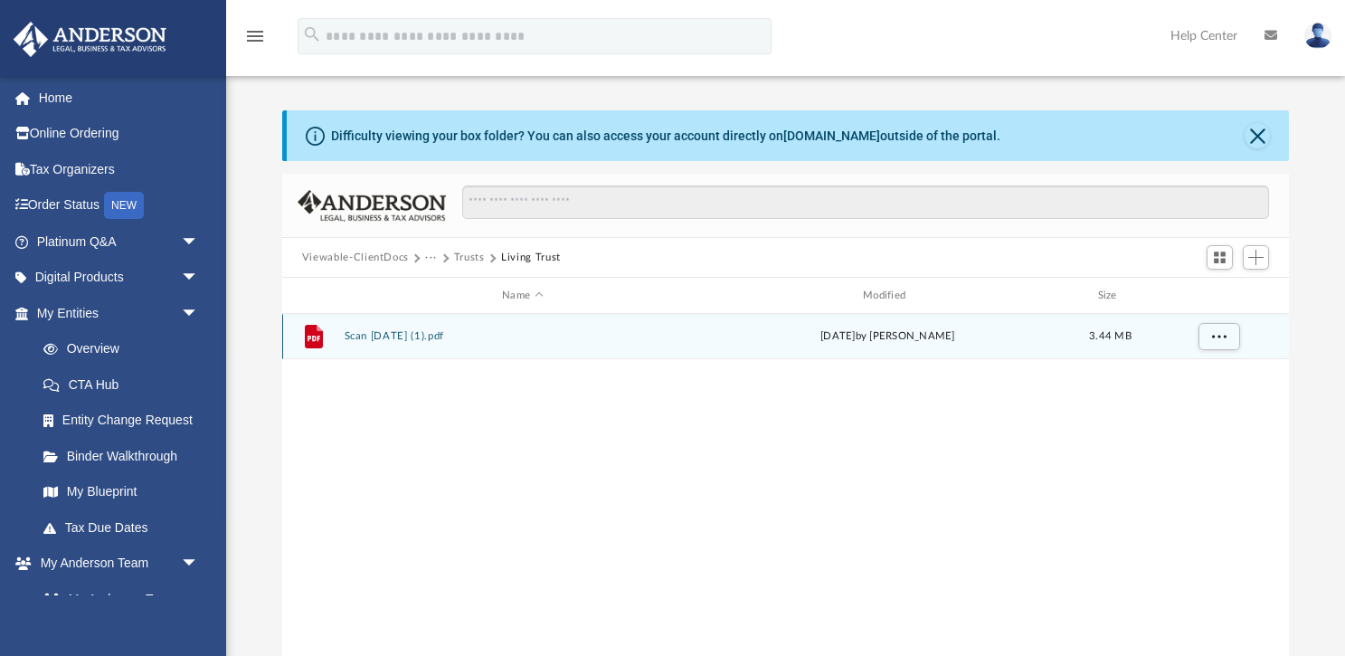
click at [374, 339] on button "Scan [DATE] (1).pdf" at bounding box center [522, 336] width 357 height 12
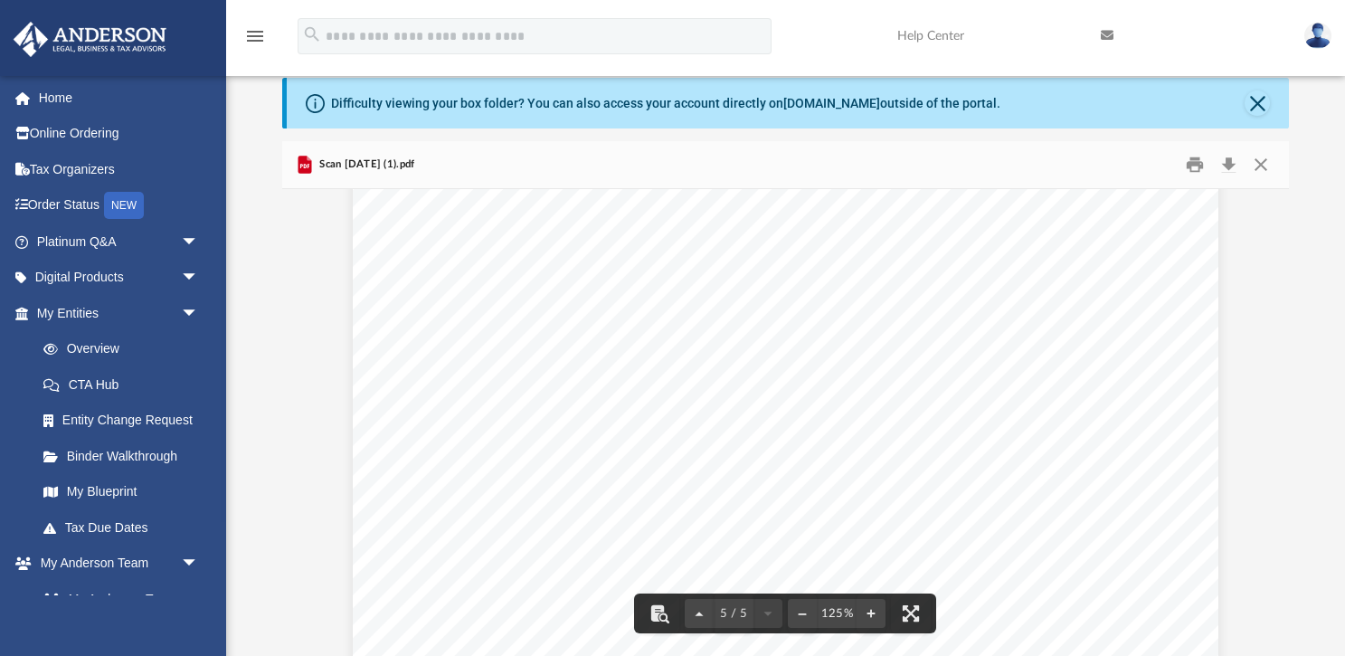
scroll to position [5276, 0]
click at [1261, 160] on button "Close" at bounding box center [1261, 165] width 33 height 28
